Goal: Find specific page/section

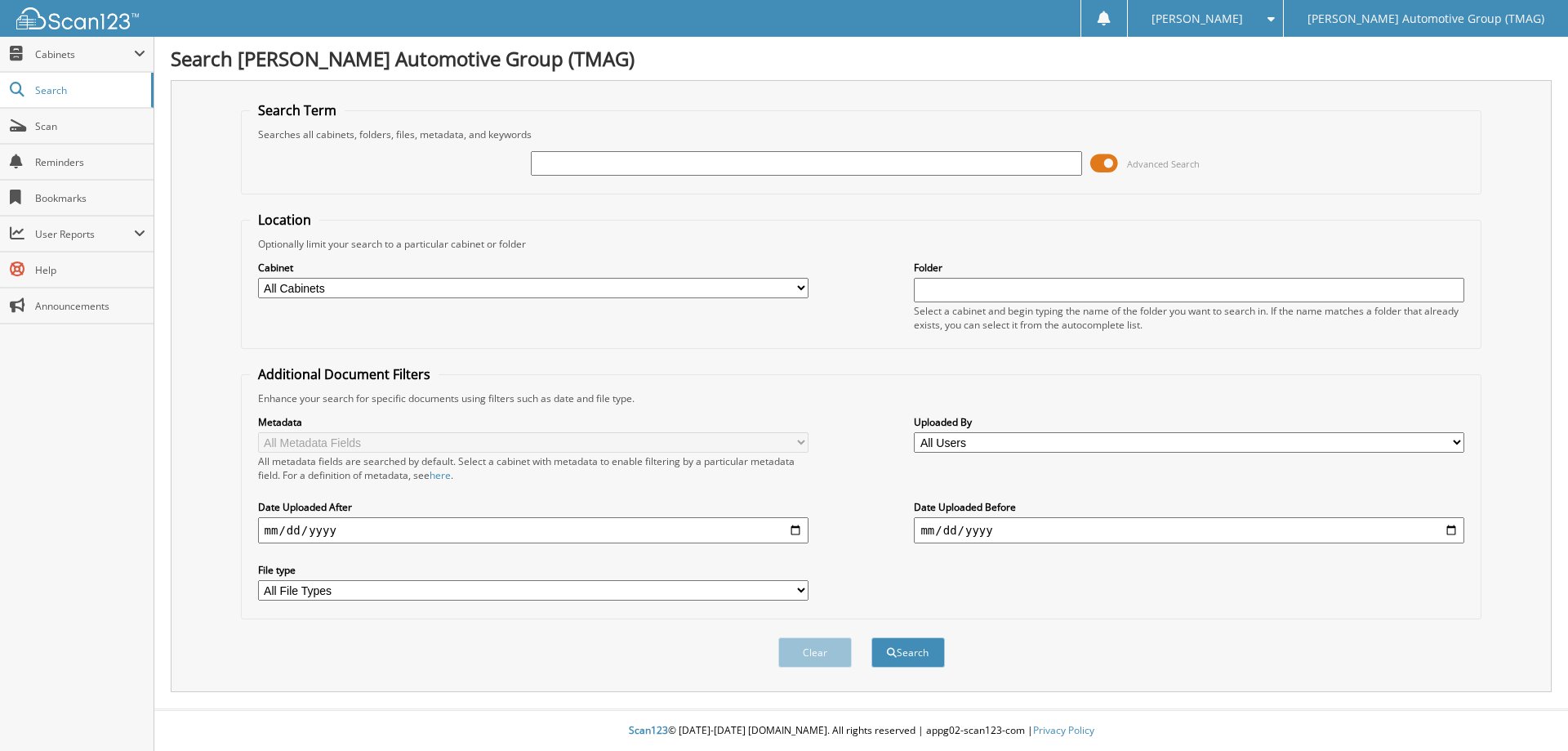
click at [642, 164] on input "text" at bounding box center [805, 163] width 550 height 24
type input "c"
type input "C25629"
click at [872, 637] on button "Search" at bounding box center [908, 653] width 73 height 30
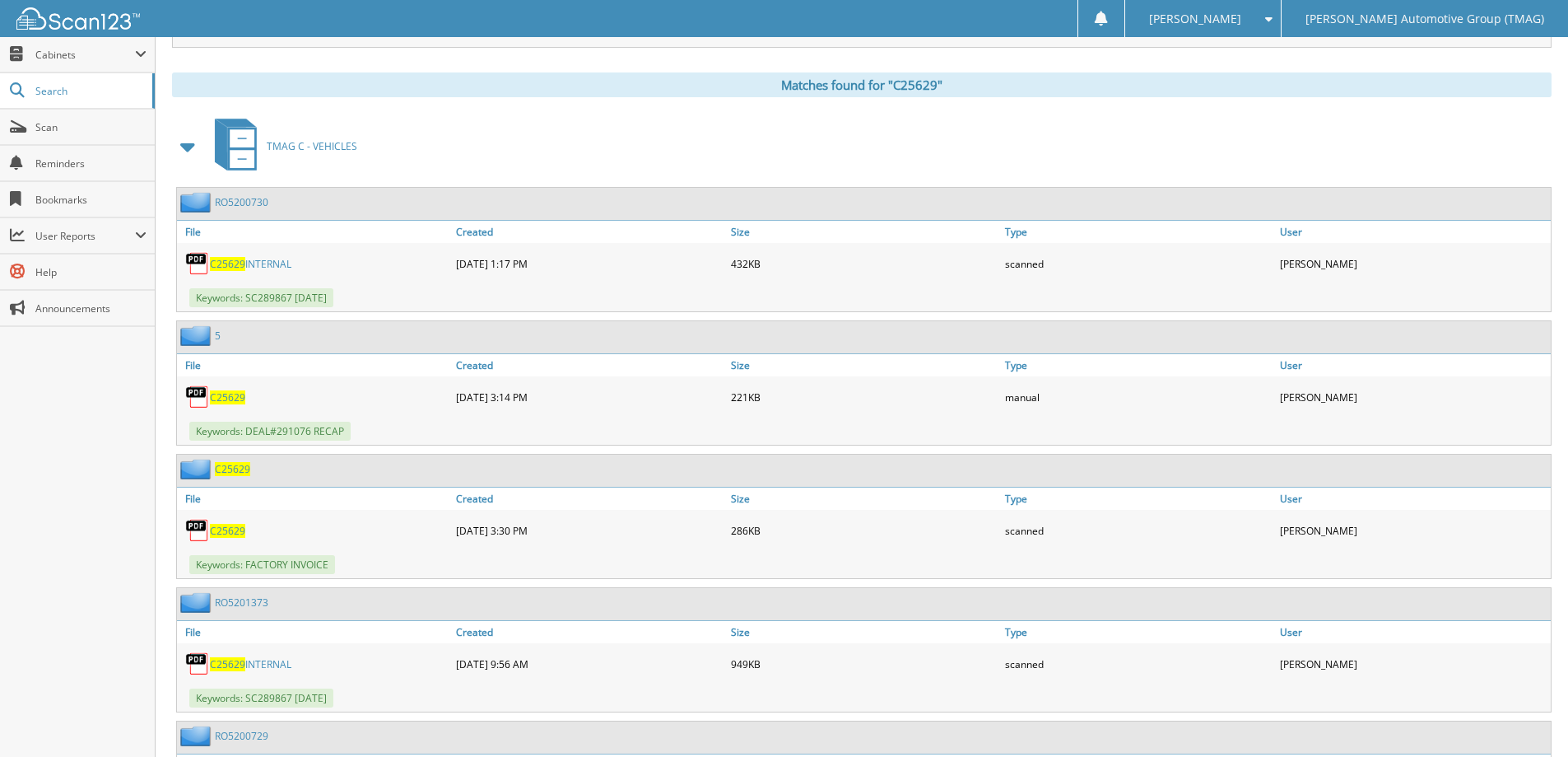
scroll to position [659, 0]
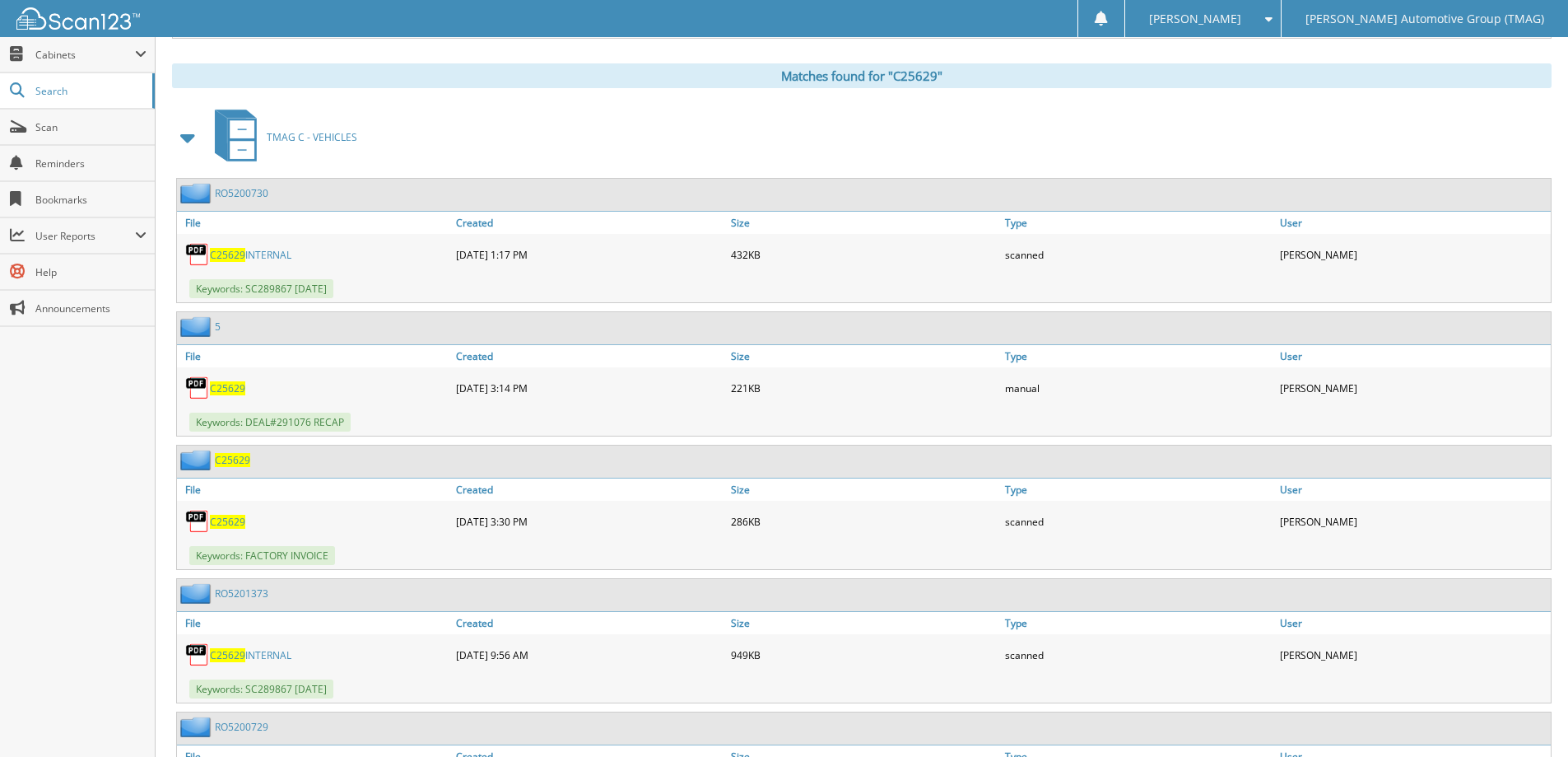
click at [221, 465] on span "C25629" at bounding box center [232, 460] width 35 height 14
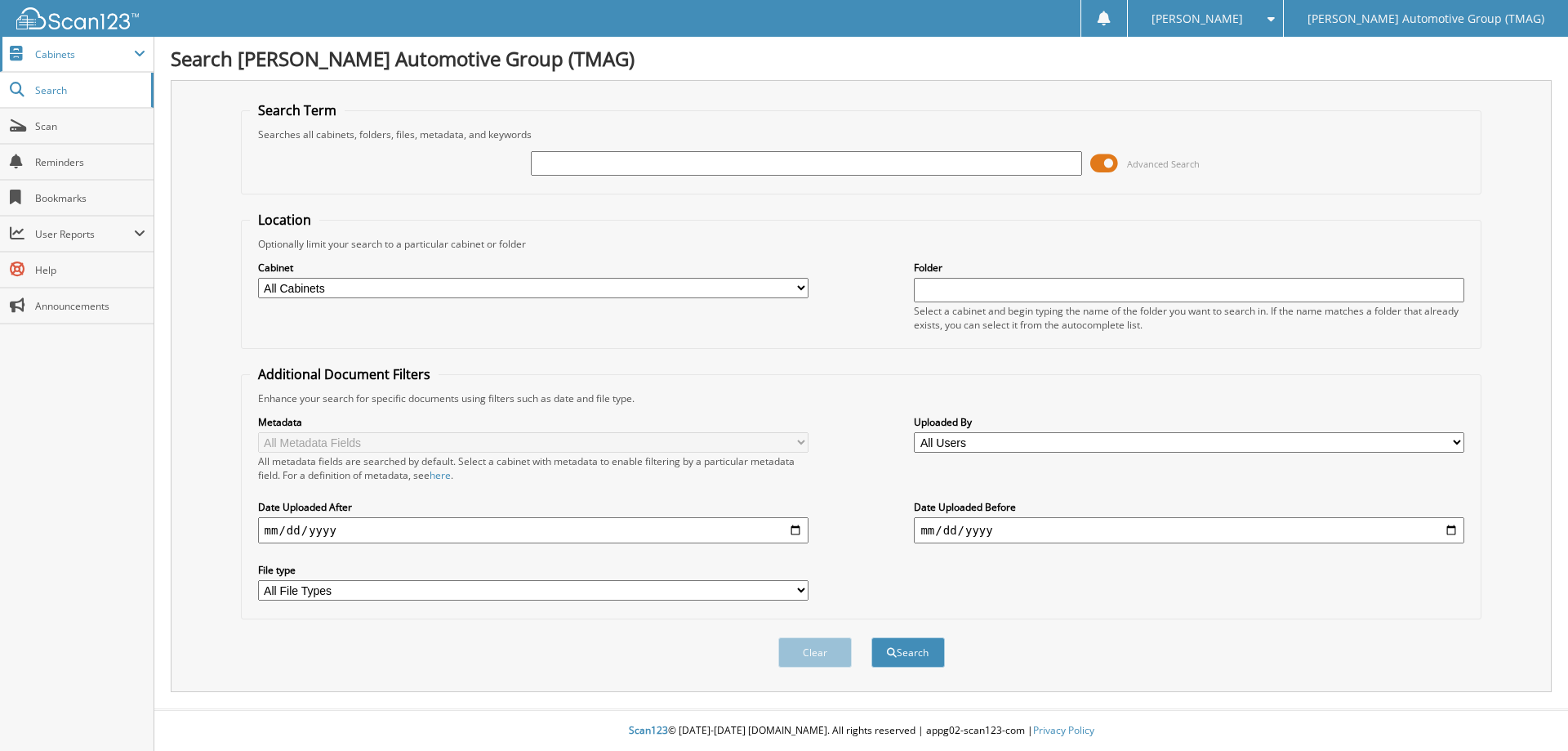
click at [51, 63] on span "Cabinets" at bounding box center [77, 54] width 154 height 35
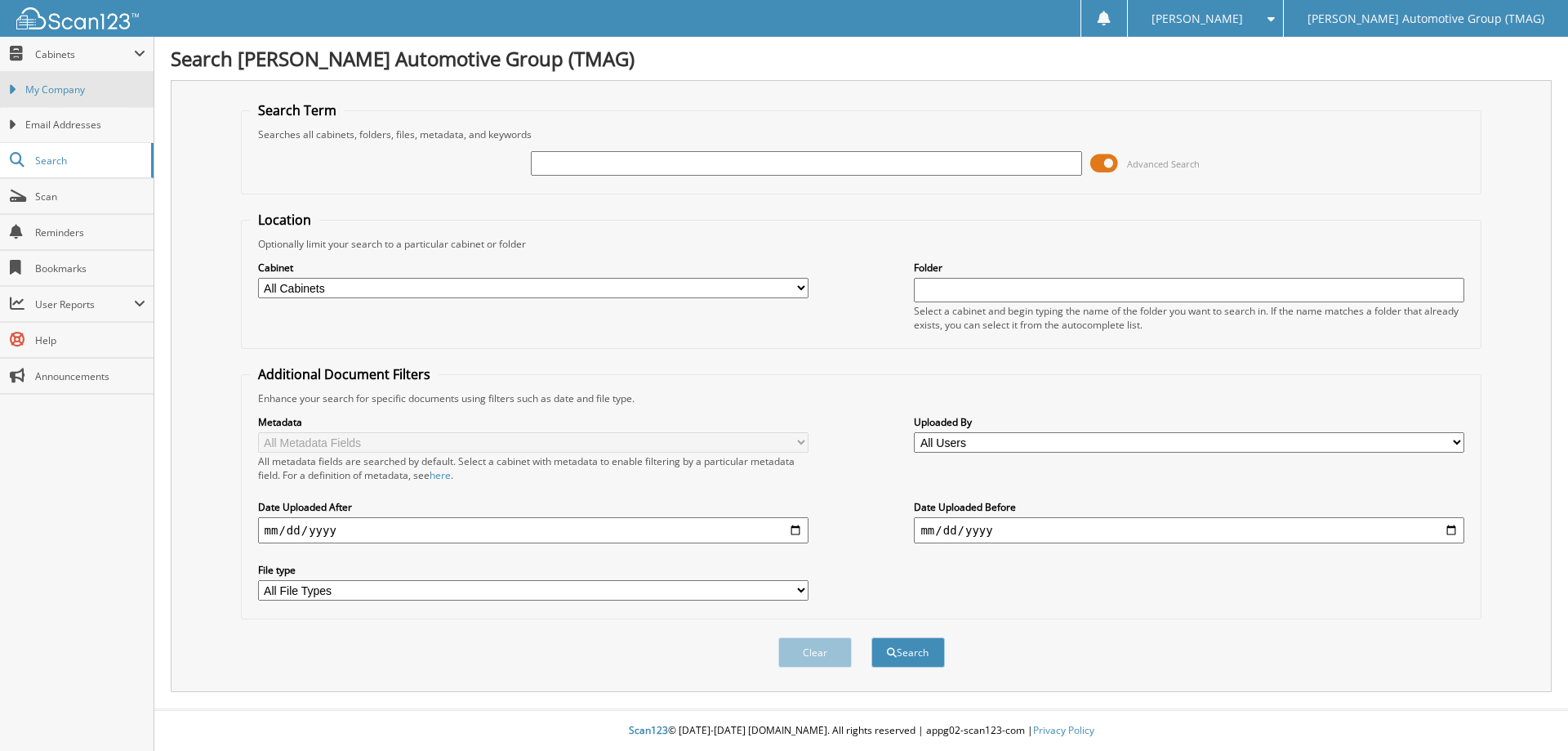
click at [59, 98] on link "My Company" at bounding box center [77, 89] width 154 height 35
